Goal: Task Accomplishment & Management: Use online tool/utility

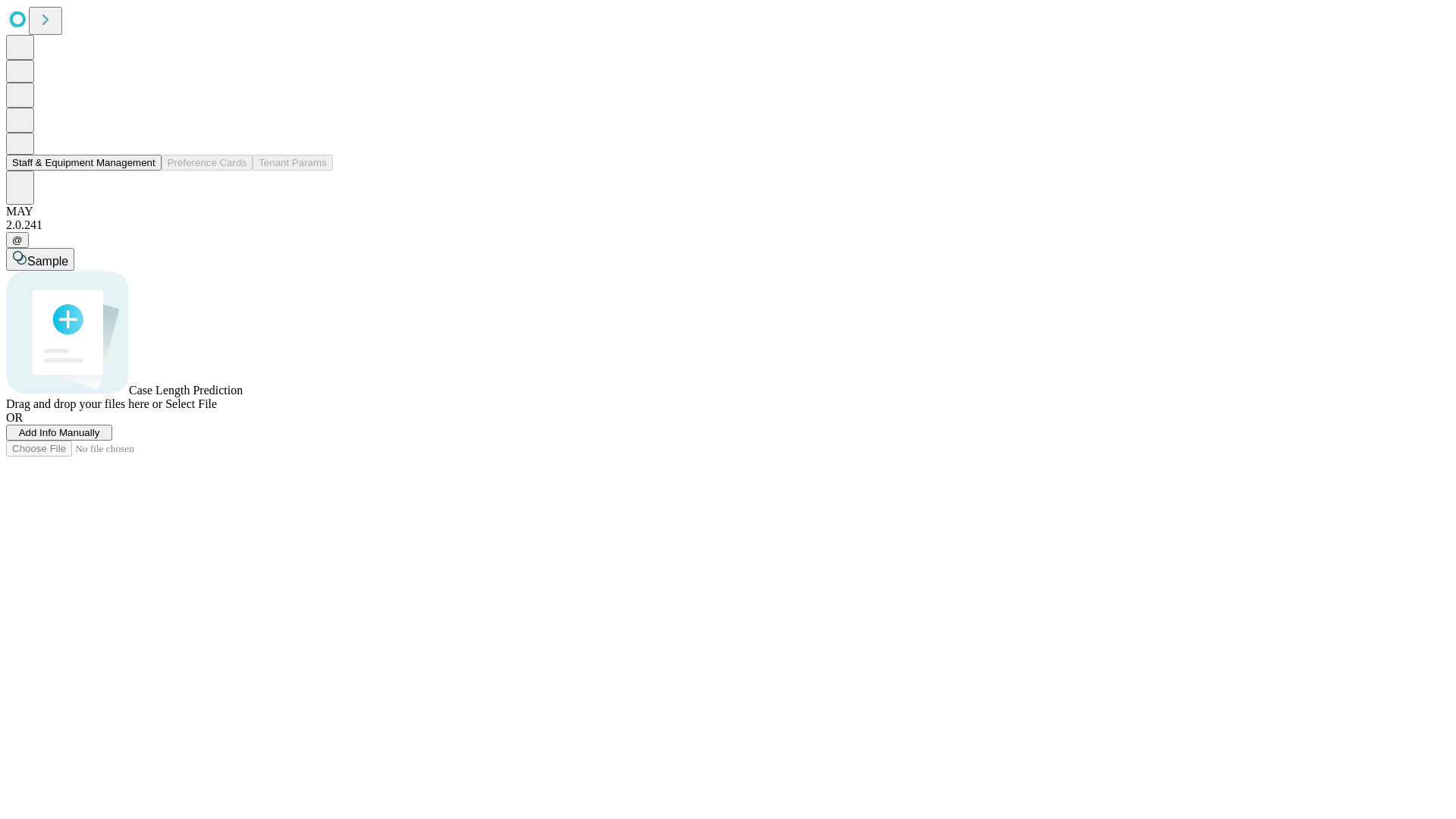
click at [144, 170] on button "Staff & Equipment Management" at bounding box center [84, 162] width 155 height 16
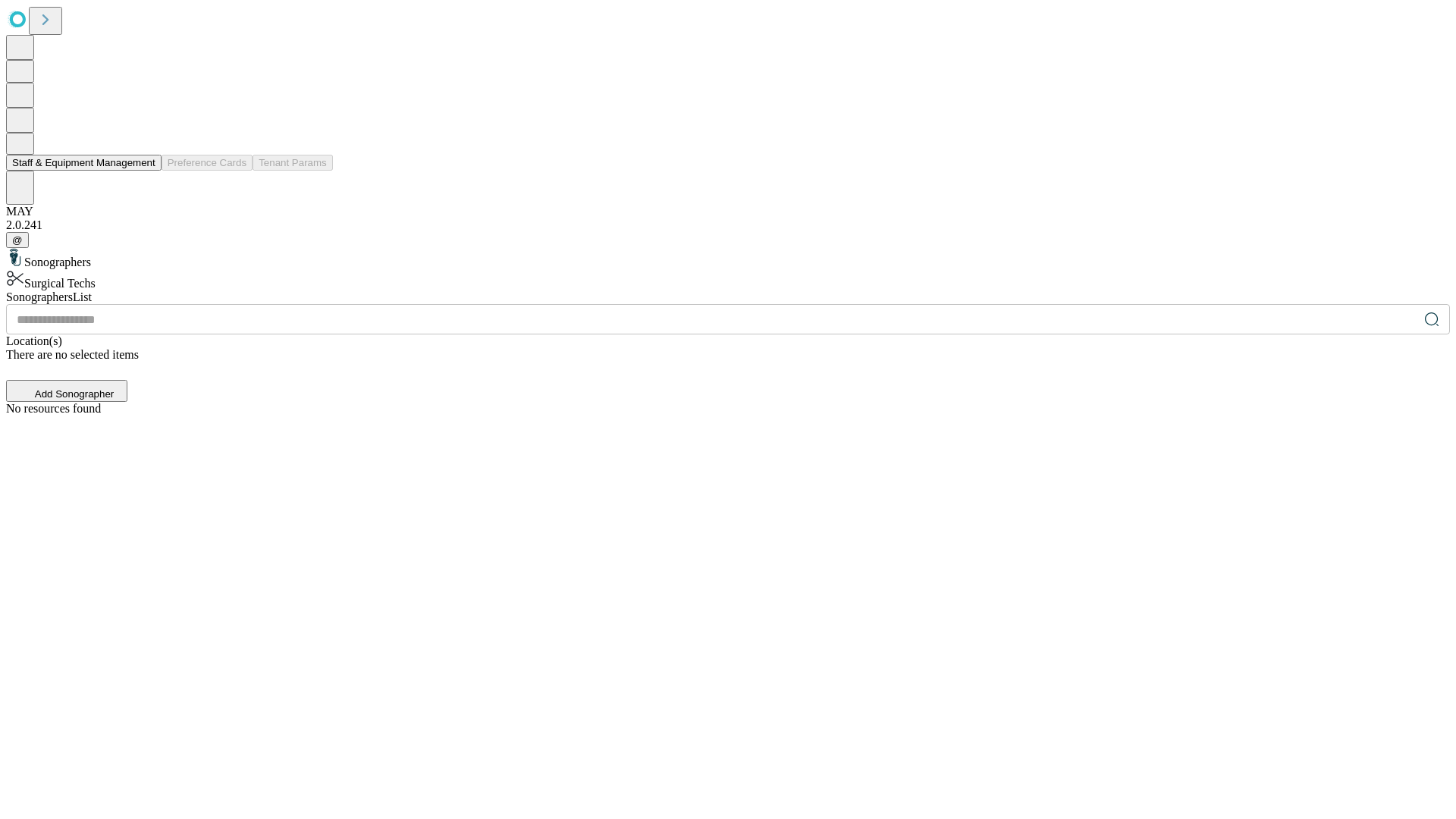
click at [144, 170] on button "Staff & Equipment Management" at bounding box center [84, 162] width 155 height 16
